Goal: Task Accomplishment & Management: Manage account settings

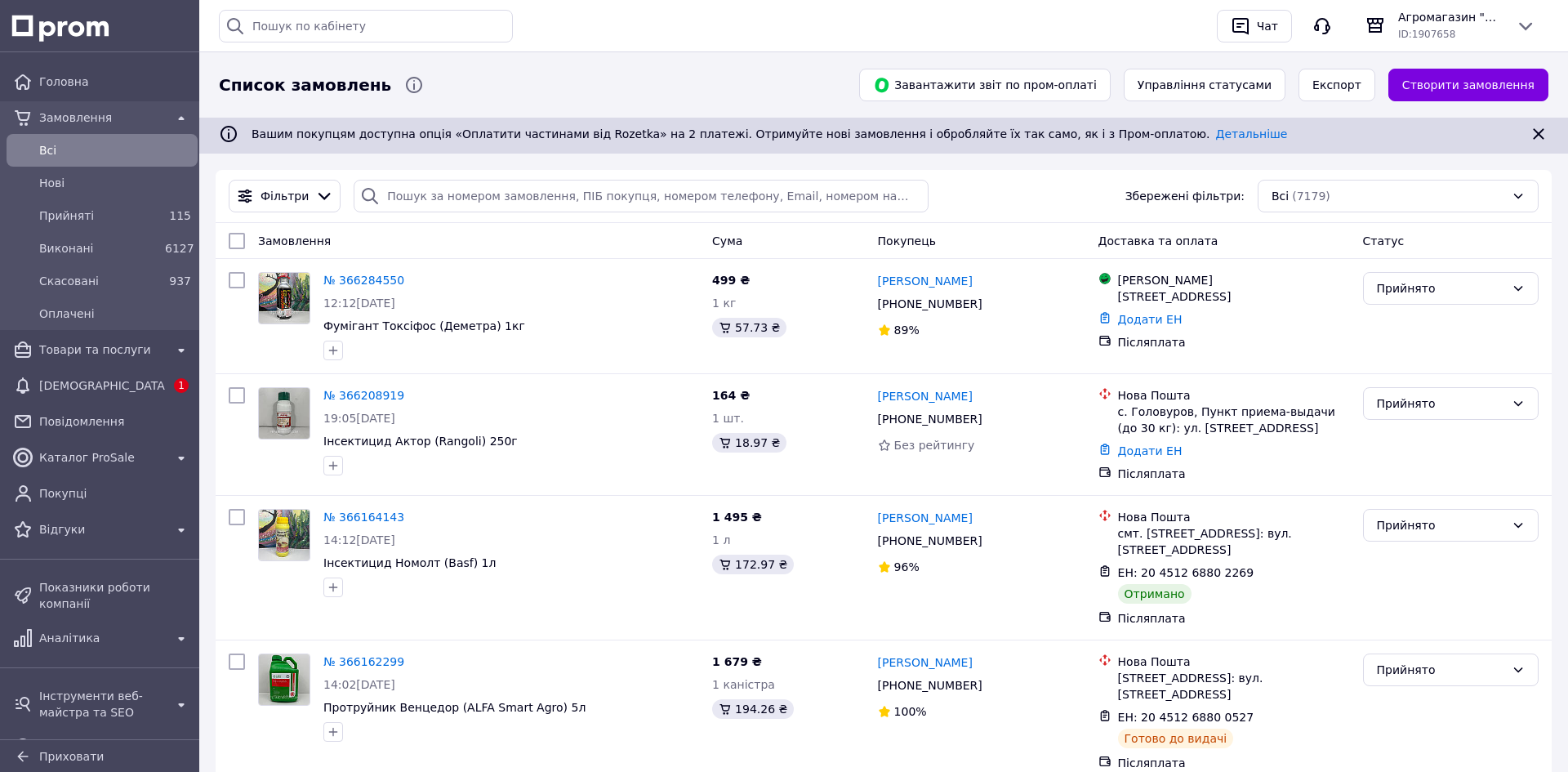
click at [352, 274] on link "№ 366284550" at bounding box center [364, 280] width 81 height 13
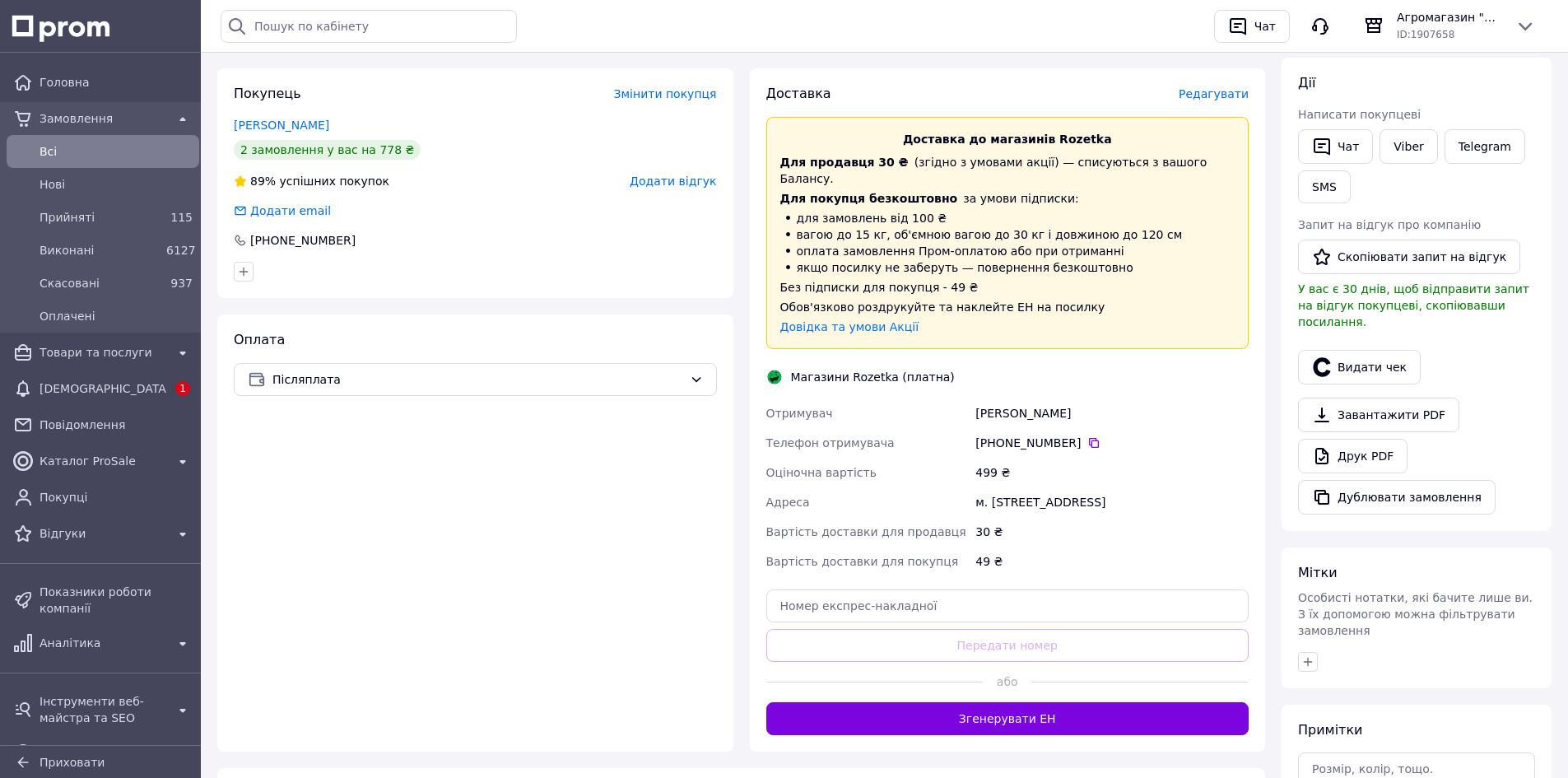
scroll to position [329, 0]
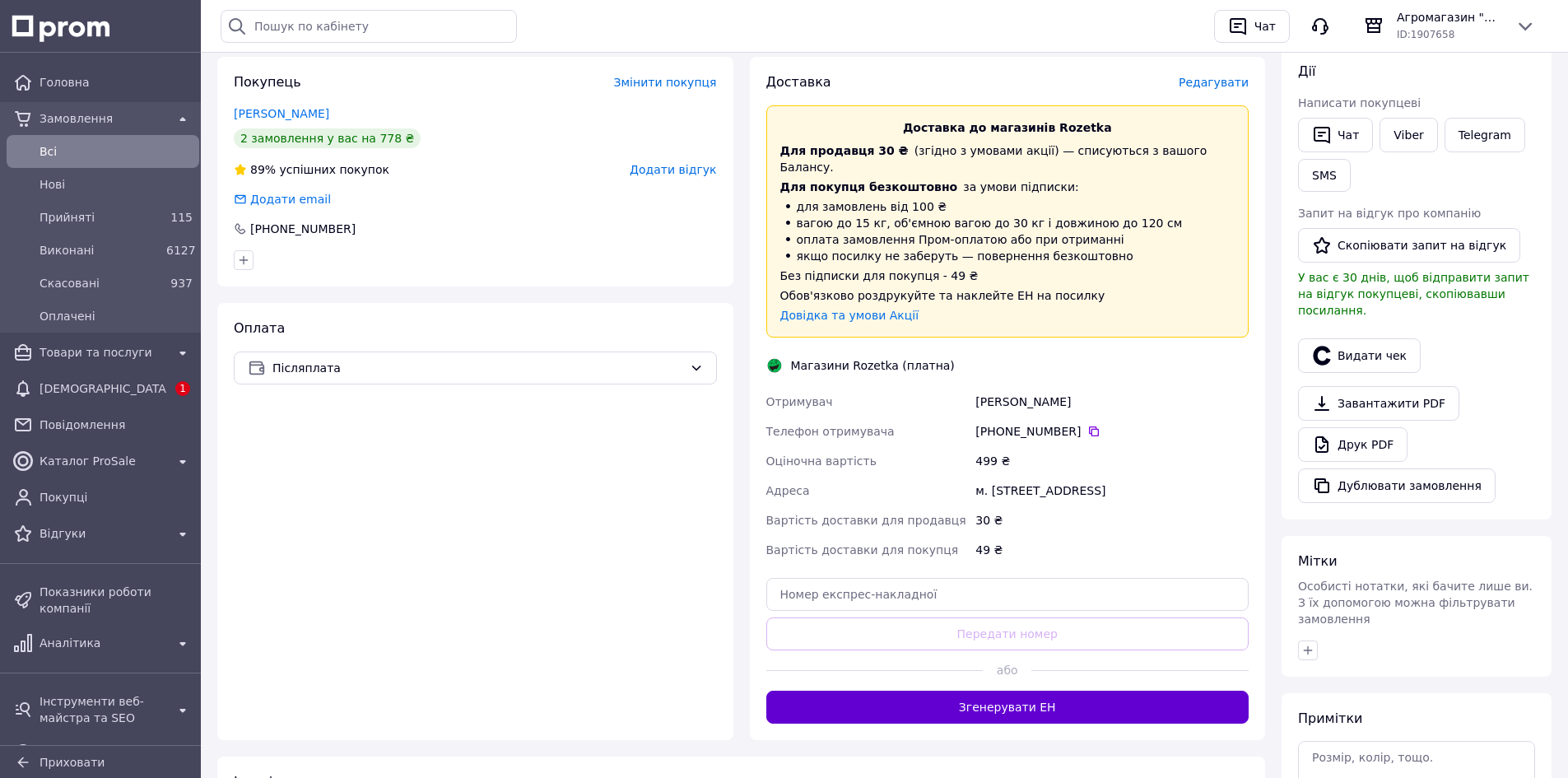
click at [906, 690] on button "Згенерувати ЕН" at bounding box center [1007, 706] width 483 height 33
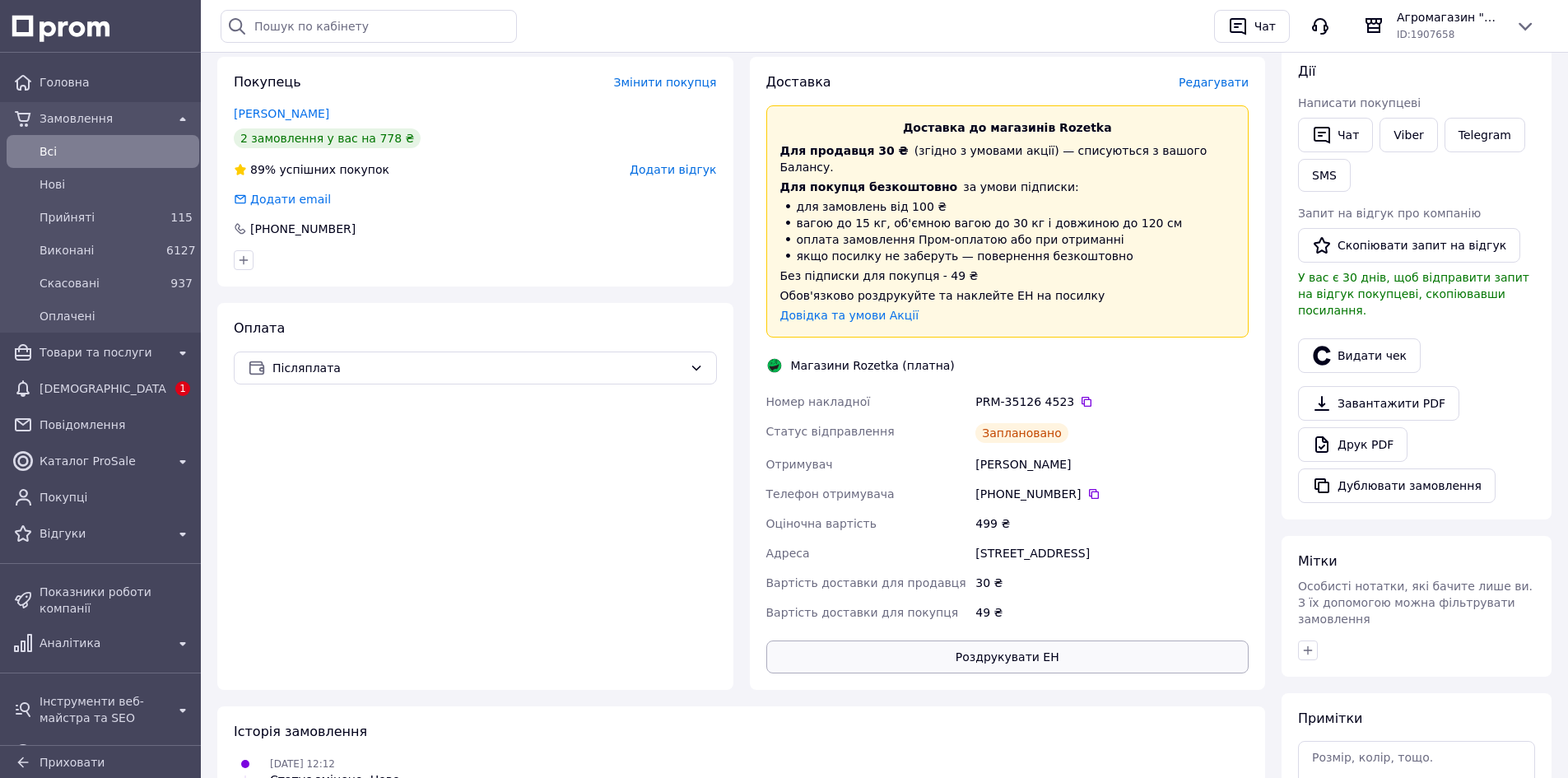
click at [916, 648] on button "Роздрукувати ЕН" at bounding box center [1007, 656] width 483 height 33
click at [1079, 395] on icon at bounding box center [1086, 402] width 13 height 13
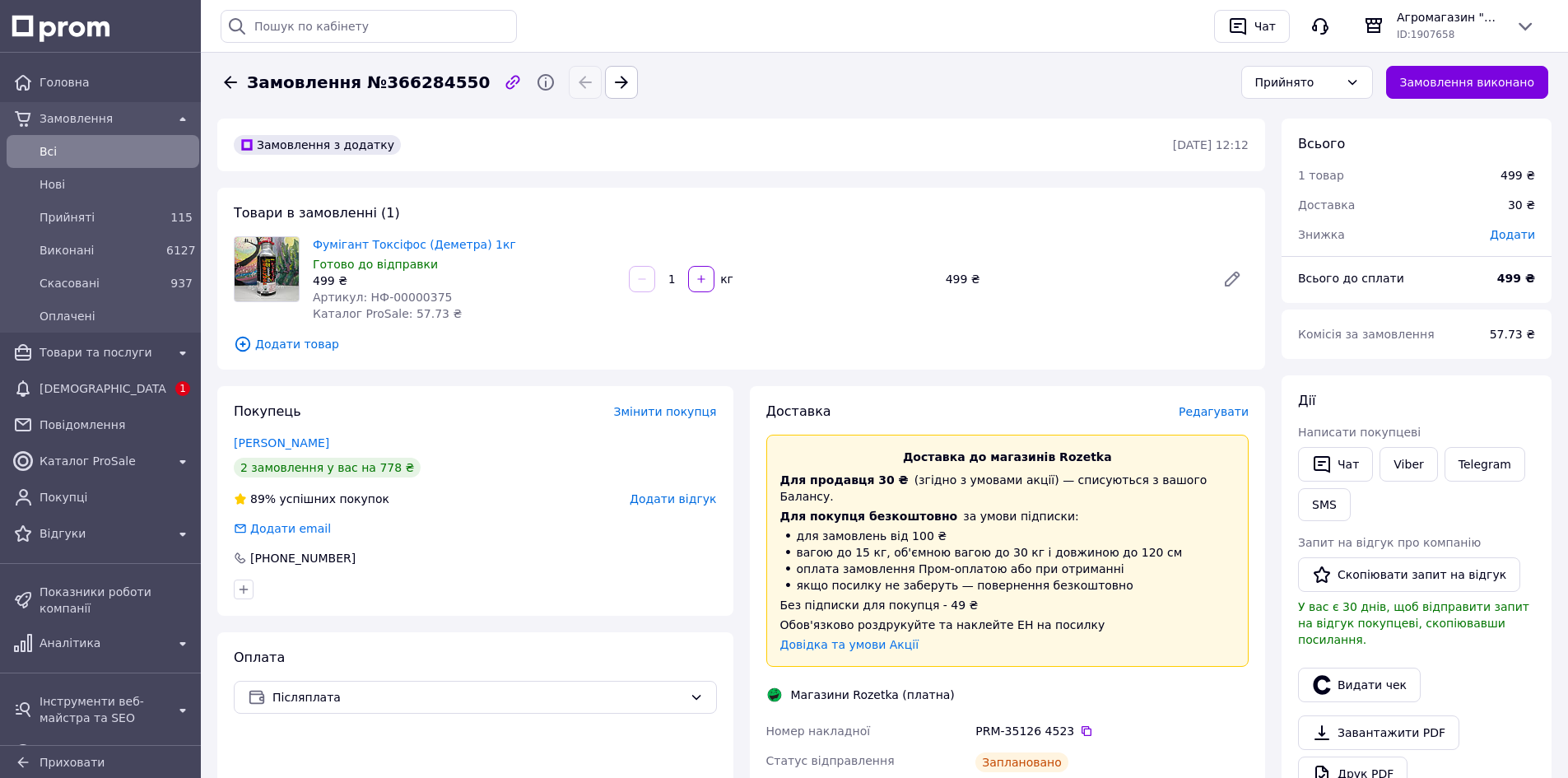
click at [224, 79] on icon at bounding box center [231, 83] width 20 height 20
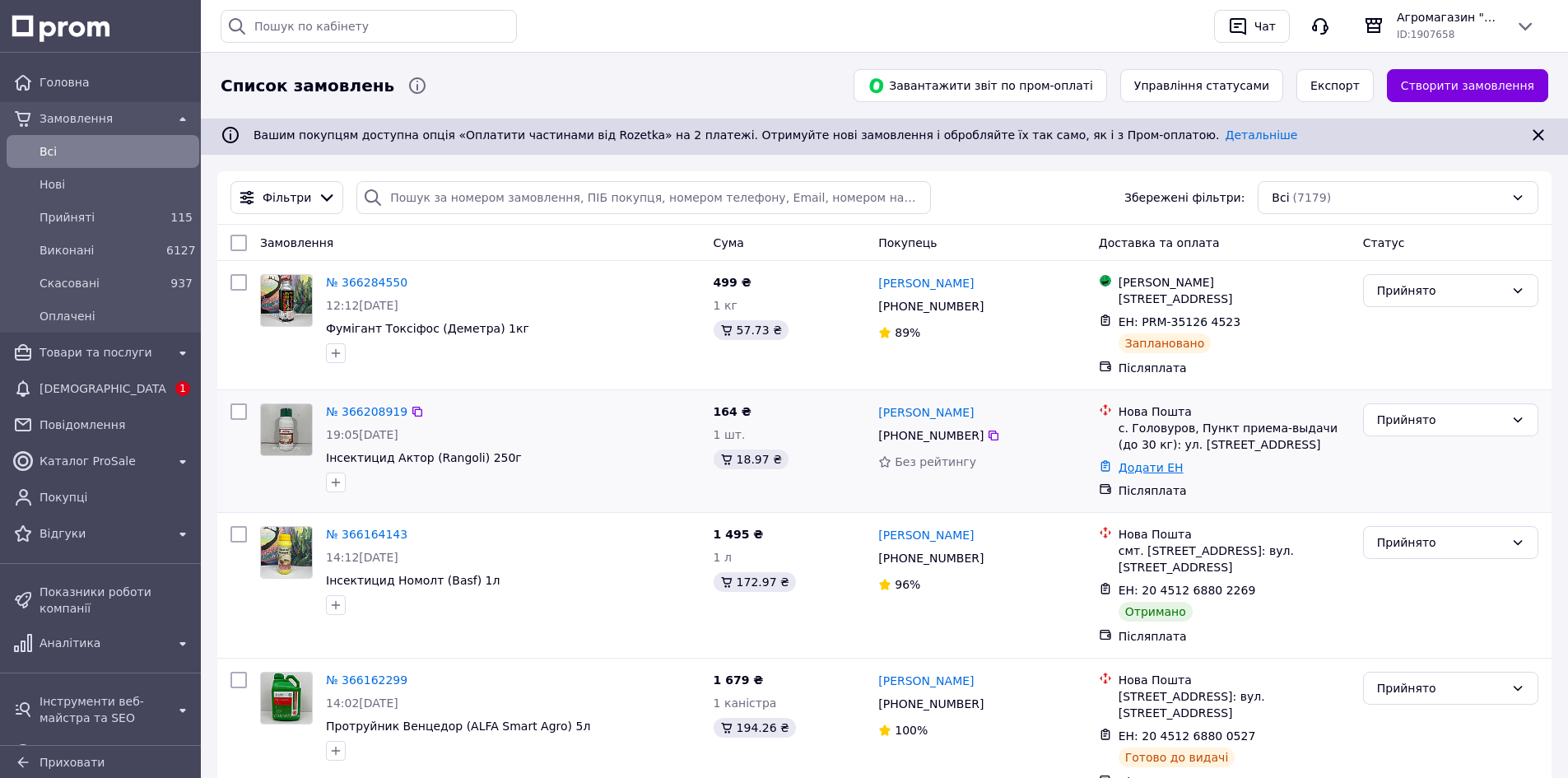
click at [1150, 465] on link "Додати ЕН" at bounding box center [1151, 468] width 65 height 13
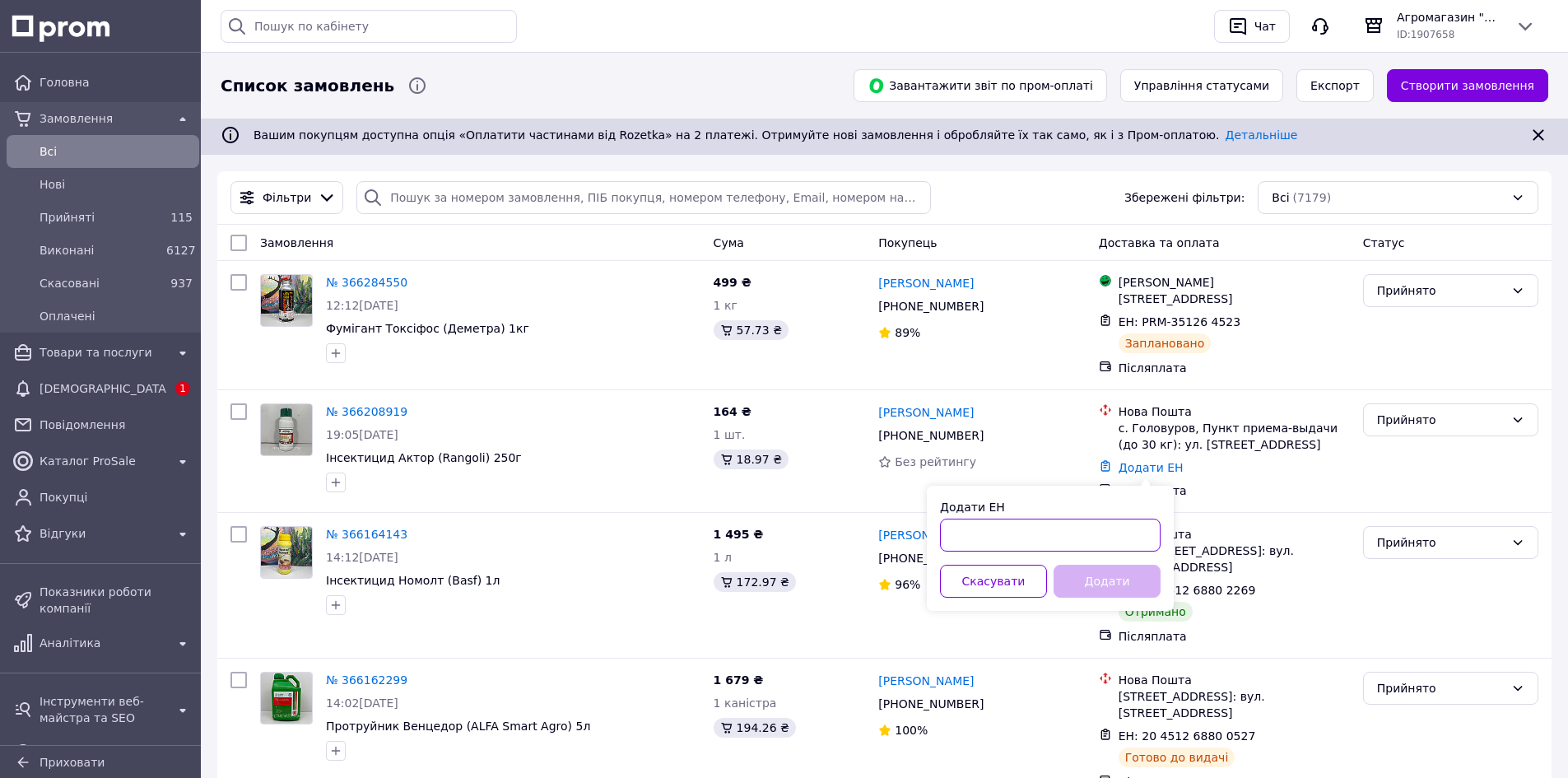
click at [1053, 531] on input "Додати ЕН" at bounding box center [1050, 535] width 221 height 33
type input "20451269216872"
click at [1098, 580] on button "Додати" at bounding box center [1107, 581] width 107 height 33
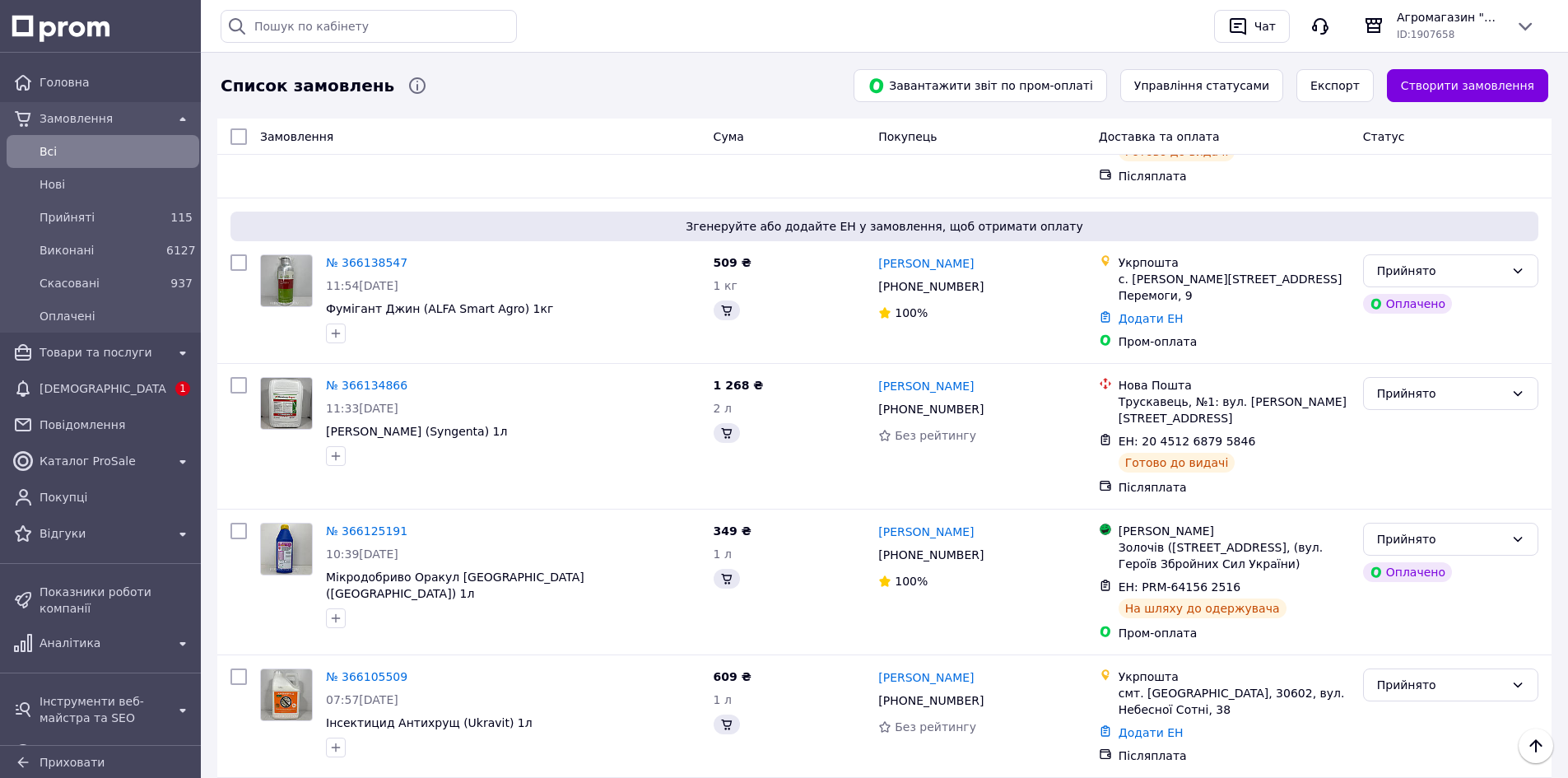
scroll to position [694, 0]
